Goal: Task Accomplishment & Management: Manage account settings

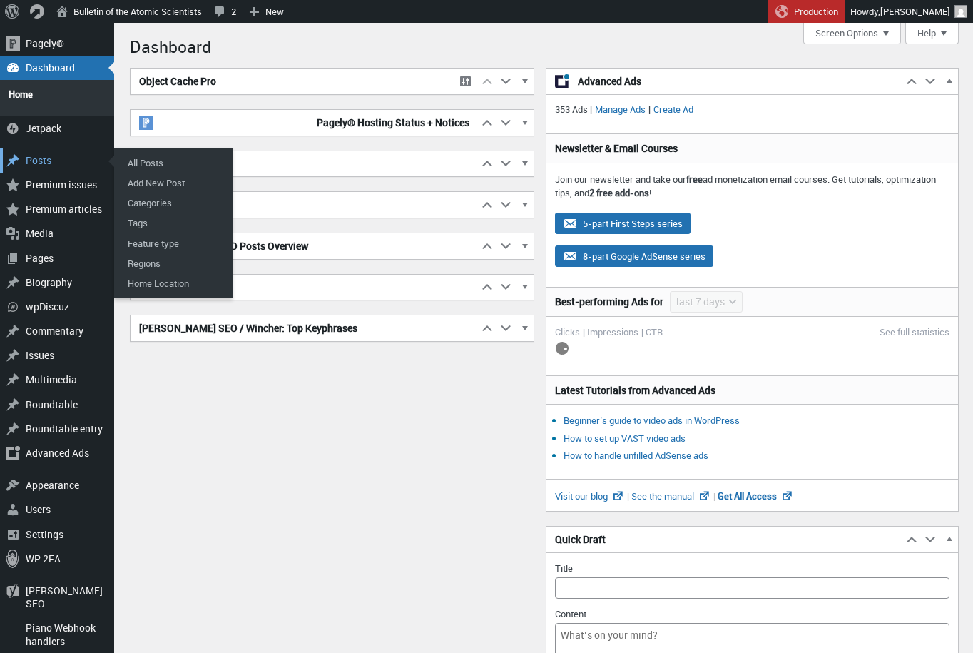
click at [48, 151] on div "Posts" at bounding box center [57, 160] width 114 height 24
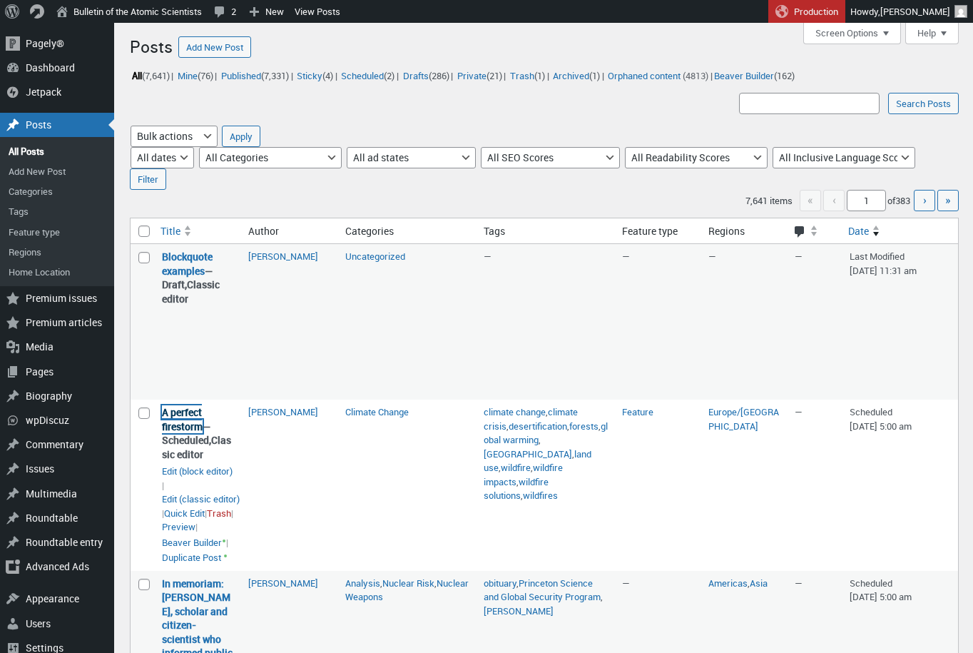
click at [189, 423] on link "A perfect firestorm" at bounding box center [182, 419] width 41 height 28
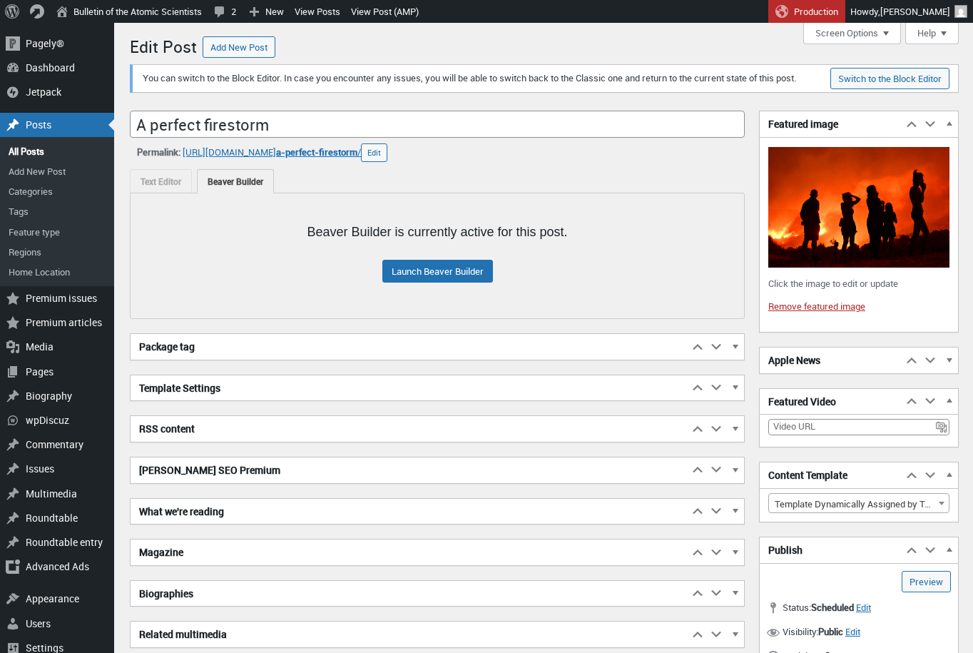
scroll to position [10, 0]
click at [346, 158] on span "a-perfect-firestorm" at bounding box center [316, 152] width 81 height 13
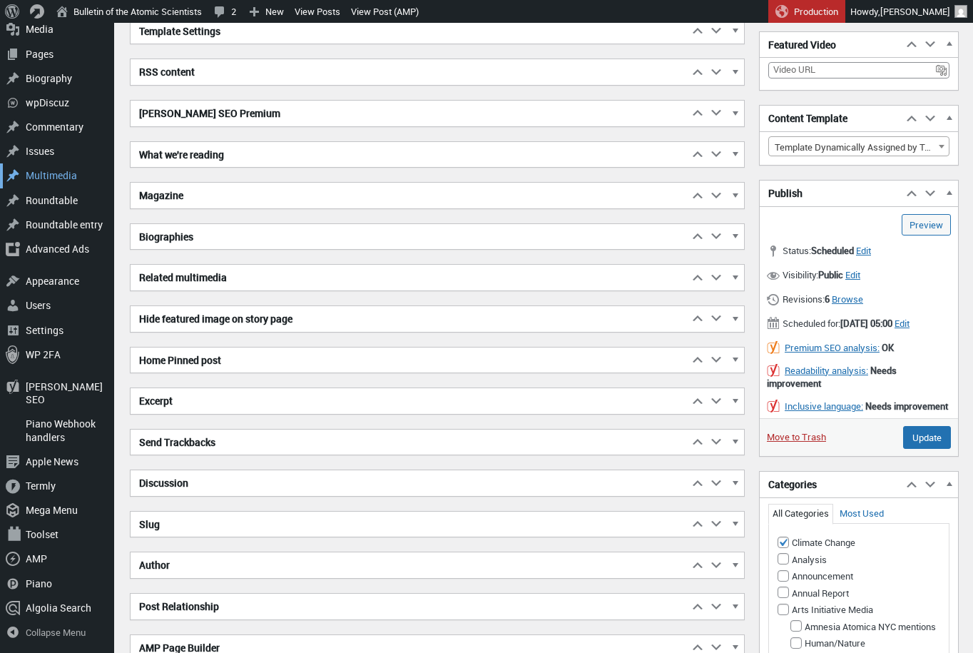
scroll to position [358, 0]
click at [198, 290] on h2 "Related multimedia" at bounding box center [410, 277] width 558 height 26
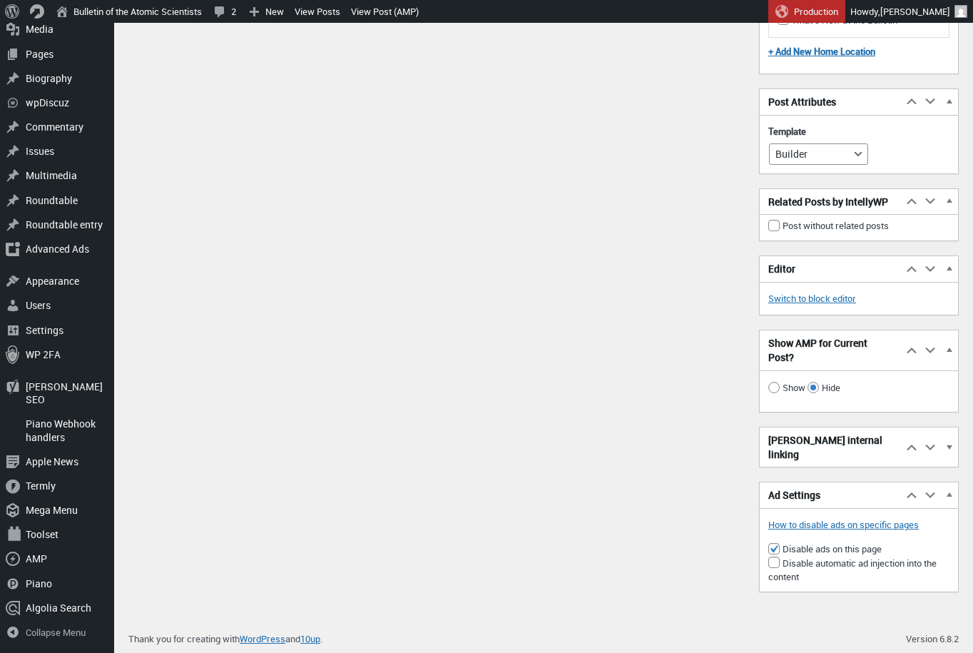
scroll to position [2007, 0]
click at [772, 231] on input "checkbox" at bounding box center [774, 225] width 11 height 11
checkbox input "true"
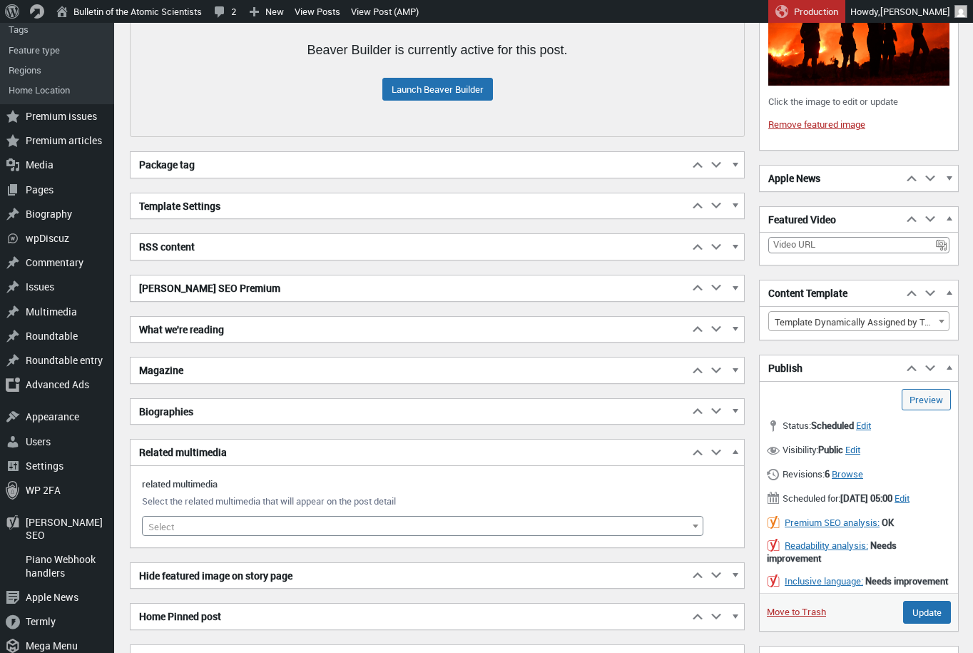
scroll to position [183, 0]
click at [941, 623] on input "Update" at bounding box center [927, 611] width 48 height 23
type input "Schedule"
